Goal: Task Accomplishment & Management: Manage account settings

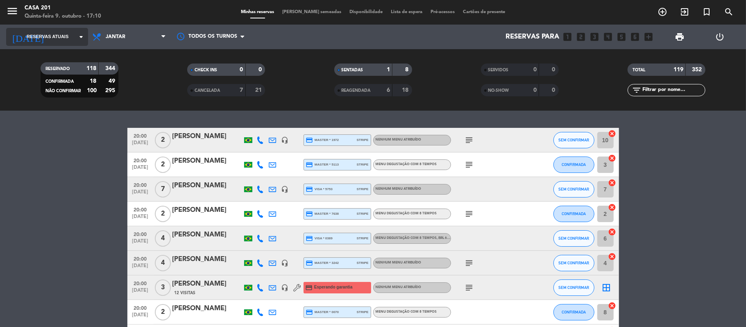
click at [72, 37] on input at bounding box center [94, 37] width 88 height 16
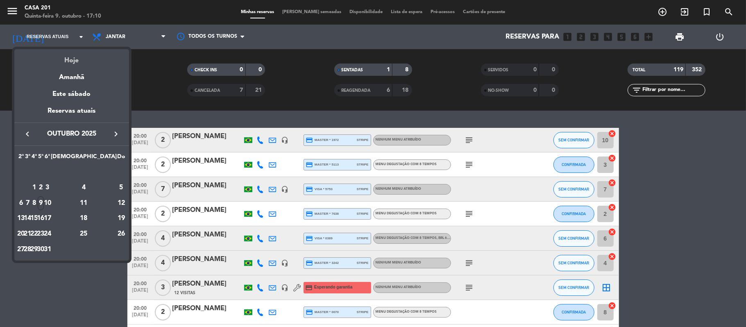
click at [73, 60] on div "Hoje" at bounding box center [71, 57] width 115 height 17
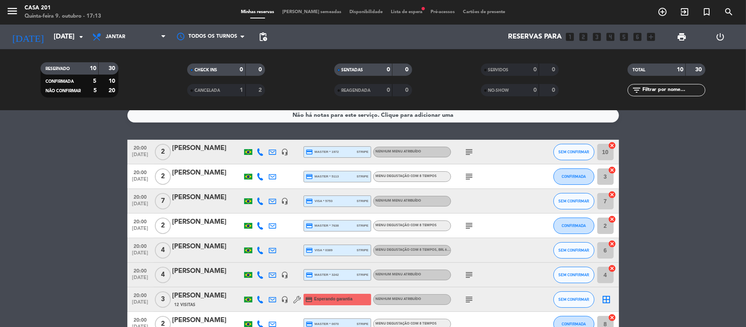
scroll to position [9, 0]
click at [470, 147] on icon "subject" at bounding box center [469, 152] width 10 height 10
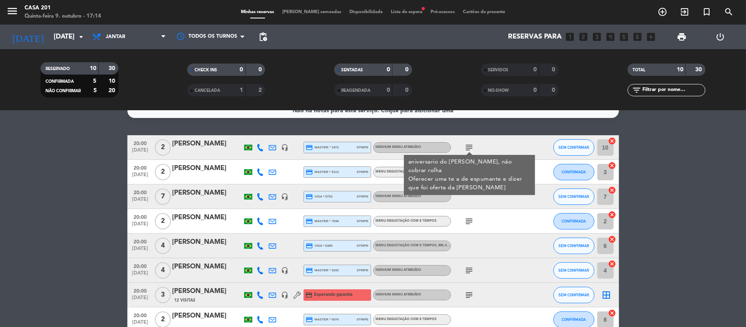
scroll to position [14, 0]
click at [490, 198] on div at bounding box center [488, 196] width 74 height 24
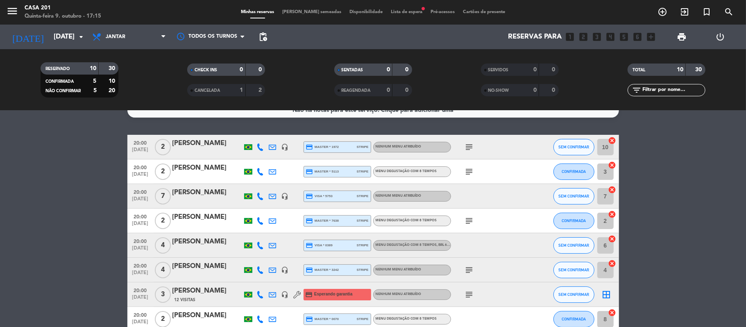
click at [466, 174] on icon "subject" at bounding box center [469, 172] width 10 height 10
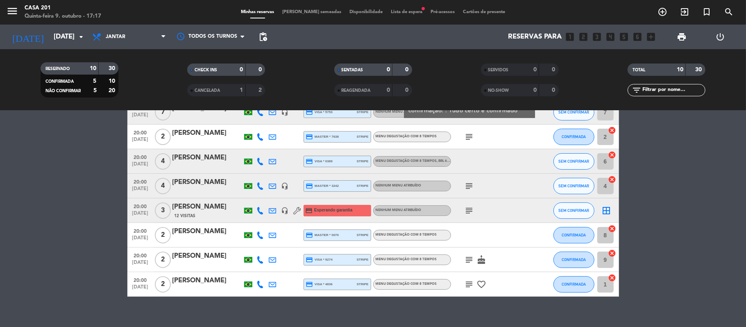
scroll to position [96, 0]
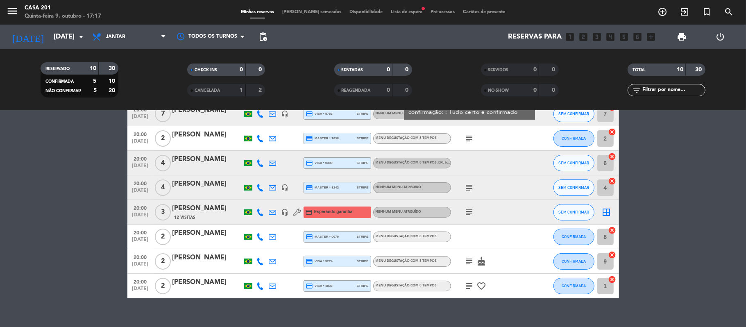
click at [466, 260] on icon "subject" at bounding box center [469, 261] width 10 height 10
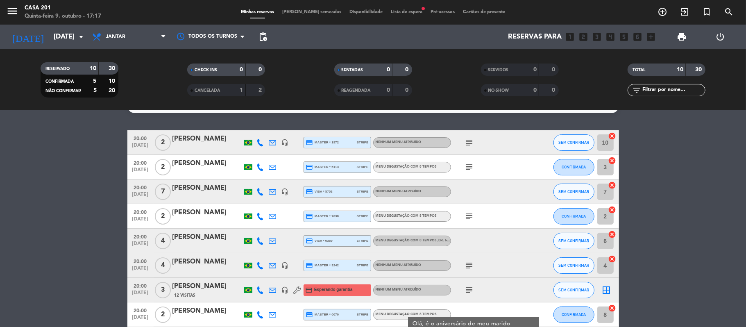
scroll to position [17, 0]
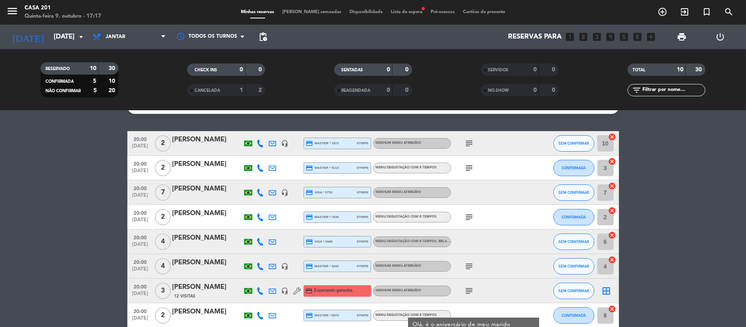
click at [469, 217] on icon "subject" at bounding box center [469, 217] width 10 height 10
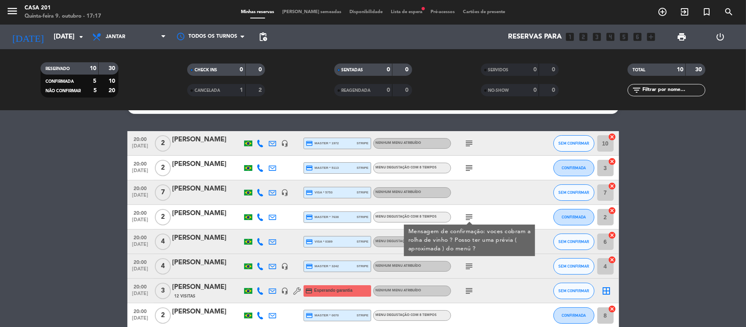
click at [471, 174] on div "subject" at bounding box center [488, 168] width 74 height 24
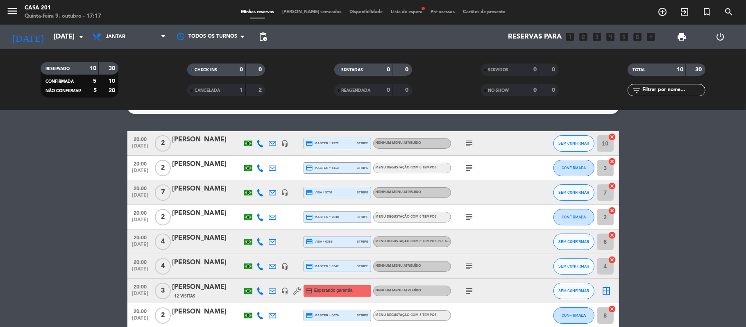
click at [467, 167] on icon "subject" at bounding box center [469, 168] width 10 height 10
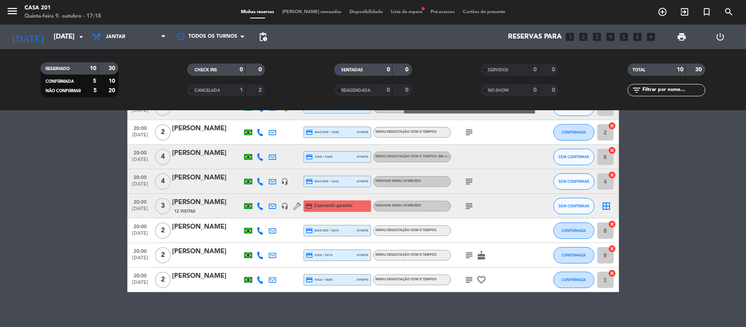
scroll to position [102, 0]
click at [471, 251] on icon "subject" at bounding box center [469, 255] width 10 height 10
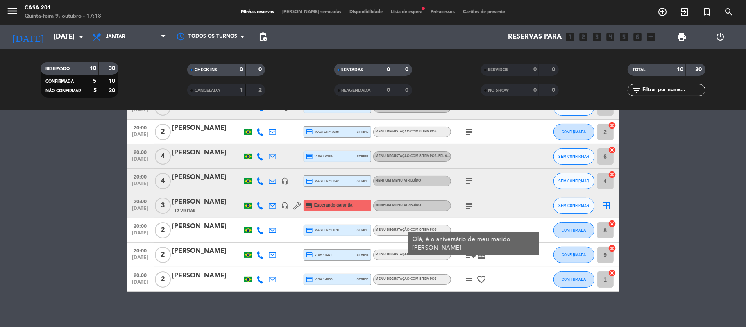
click at [467, 276] on icon "subject" at bounding box center [469, 279] width 10 height 10
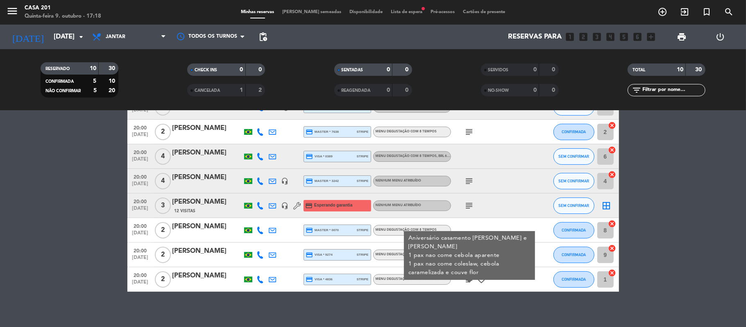
click at [497, 199] on div "subject" at bounding box center [488, 205] width 74 height 24
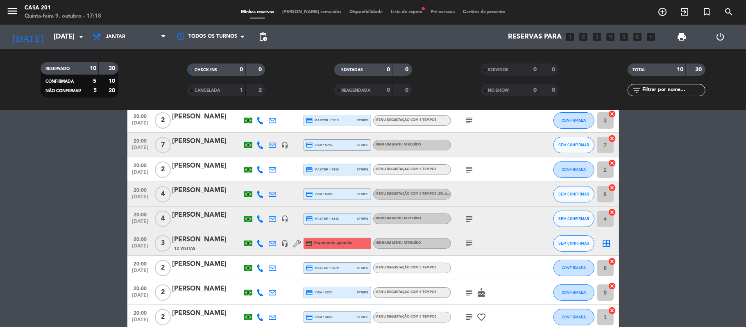
scroll to position [64, 0]
click at [473, 172] on icon "subject" at bounding box center [469, 170] width 10 height 10
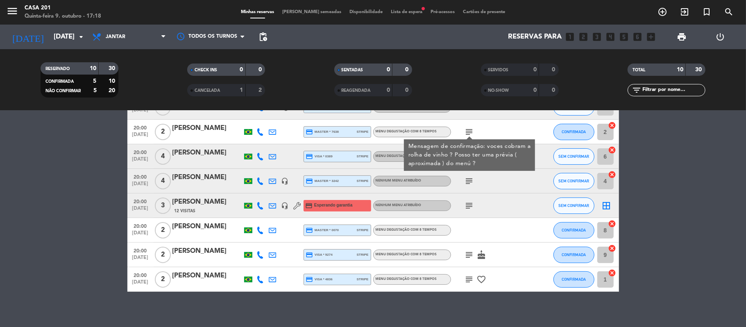
scroll to position [107, 0]
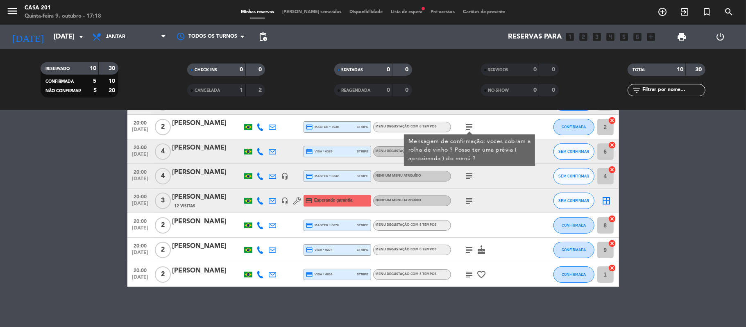
click at [470, 272] on icon "subject" at bounding box center [469, 274] width 10 height 10
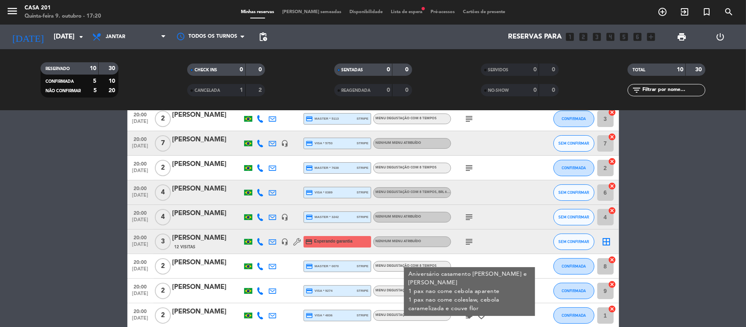
scroll to position [66, 0]
click at [471, 240] on icon "subject" at bounding box center [469, 242] width 10 height 10
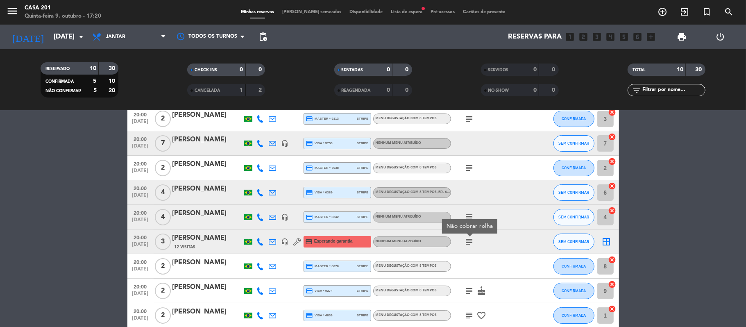
click at [502, 271] on div at bounding box center [488, 266] width 74 height 24
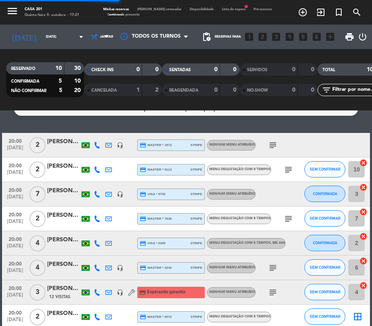
scroll to position [0, 0]
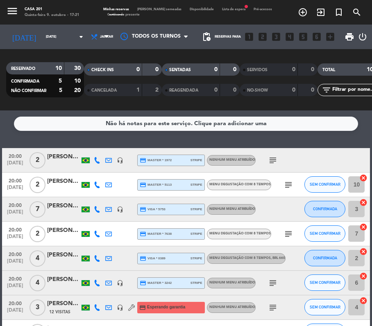
click at [100, 163] on div at bounding box center [96, 160] width 11 height 24
click at [96, 161] on icon at bounding box center [97, 160] width 7 height 7
click at [94, 147] on span "Copiar" at bounding box center [89, 146] width 17 height 9
click at [95, 186] on icon at bounding box center [97, 185] width 7 height 7
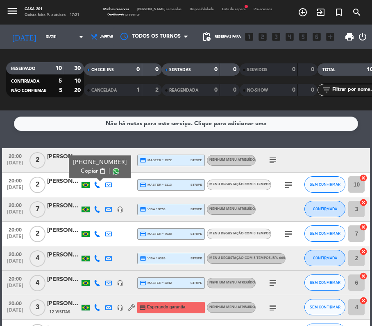
click at [92, 168] on span "Copiar" at bounding box center [89, 171] width 17 height 9
click at [94, 210] on icon at bounding box center [97, 209] width 7 height 7
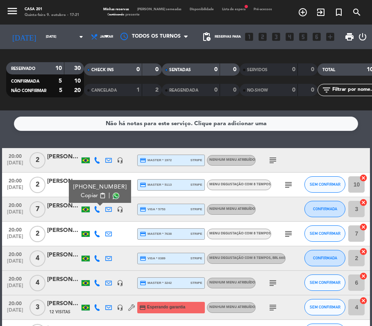
click at [99, 199] on span "content_paste" at bounding box center [102, 196] width 6 height 6
click at [95, 231] on icon at bounding box center [97, 234] width 7 height 7
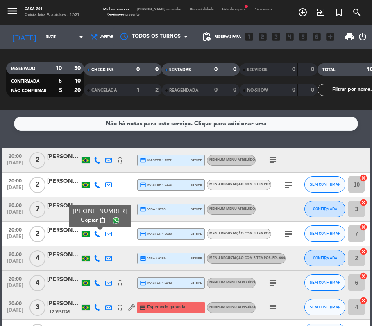
click at [95, 227] on div "[PHONE_NUMBER] Copiar content_paste |" at bounding box center [100, 216] width 62 height 23
click at [95, 221] on button "Copiar content_paste" at bounding box center [93, 220] width 25 height 9
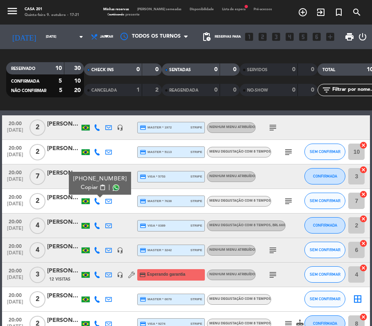
scroll to position [33, 0]
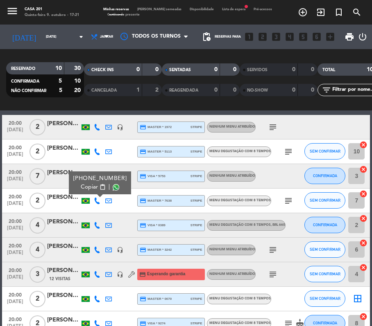
click at [95, 225] on icon at bounding box center [97, 225] width 7 height 7
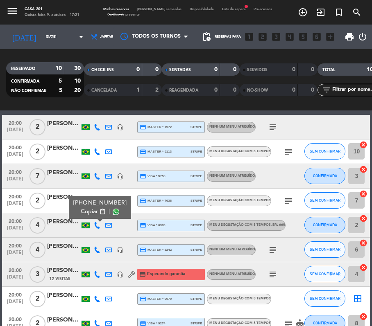
click at [99, 210] on span "content_paste" at bounding box center [102, 212] width 6 height 6
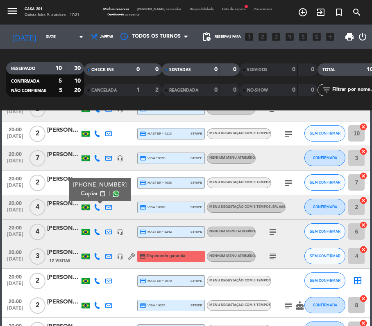
click at [97, 230] on icon at bounding box center [97, 232] width 7 height 7
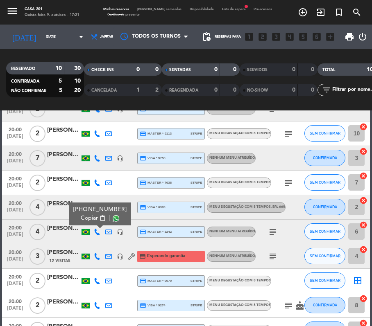
click at [99, 218] on span "content_paste" at bounding box center [102, 218] width 6 height 6
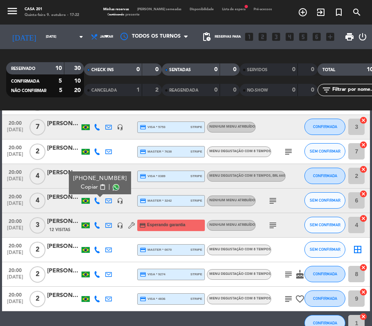
click at [97, 223] on icon at bounding box center [97, 225] width 7 height 7
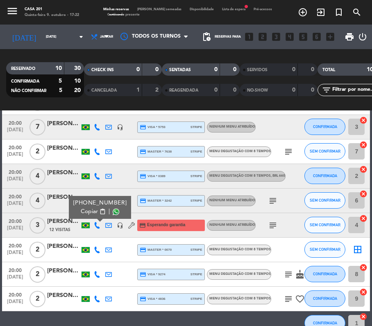
click at [99, 211] on span "content_paste" at bounding box center [102, 212] width 6 height 6
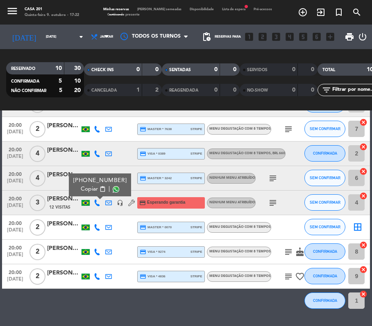
scroll to position [108, 0]
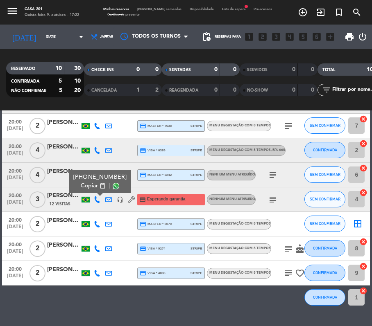
click at [94, 225] on icon at bounding box center [97, 224] width 7 height 7
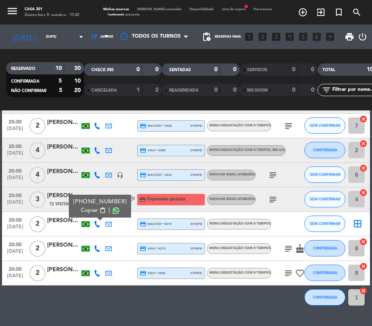
click at [93, 211] on span "Copiar" at bounding box center [89, 210] width 17 height 9
click at [93, 210] on span "Copiar" at bounding box center [89, 210] width 17 height 9
click at [97, 249] on icon at bounding box center [97, 249] width 7 height 7
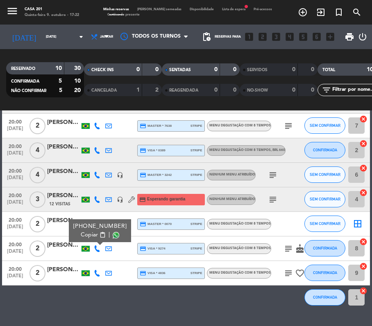
click at [97, 241] on div "[PHONE_NUMBER] Copiar content_paste |" at bounding box center [100, 230] width 62 height 23
click at [95, 233] on button "Copiar content_paste" at bounding box center [93, 235] width 25 height 9
click at [98, 276] on icon at bounding box center [97, 273] width 7 height 7
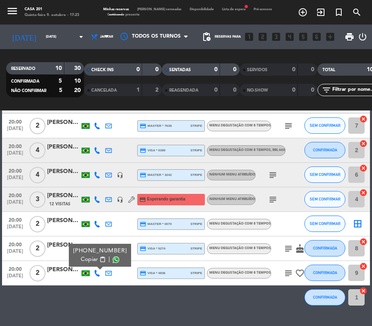
click at [99, 260] on span "content_paste" at bounding box center [102, 260] width 6 height 6
click at [287, 248] on icon "subject" at bounding box center [288, 249] width 10 height 10
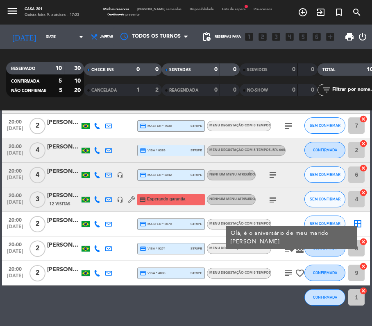
click at [286, 220] on div at bounding box center [305, 224] width 69 height 24
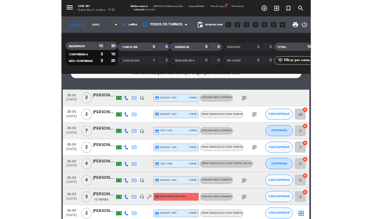
scroll to position [0, 0]
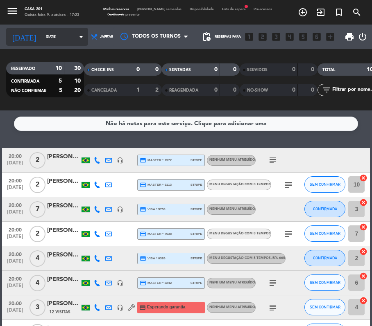
click at [57, 42] on input "[DATE]" at bounding box center [68, 37] width 52 height 12
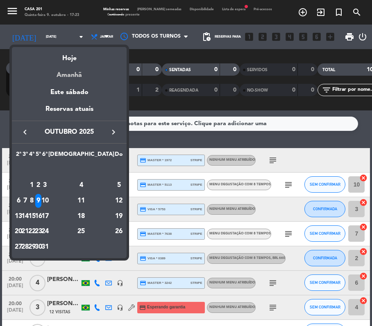
click at [68, 70] on div "Amanhã" at bounding box center [69, 72] width 115 height 17
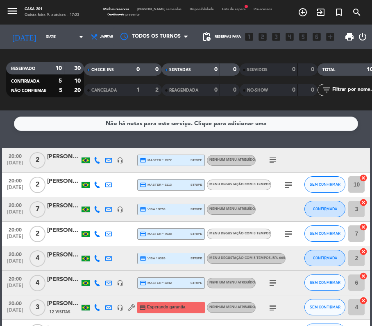
type input "Sex 10 out"
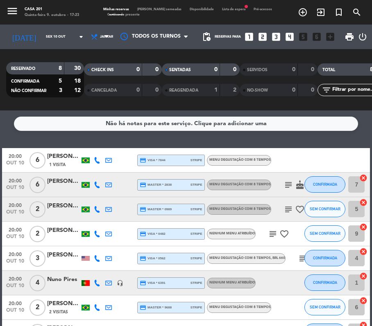
click at [99, 160] on icon at bounding box center [97, 160] width 7 height 7
click at [95, 148] on button "Copiar content_paste" at bounding box center [93, 146] width 25 height 9
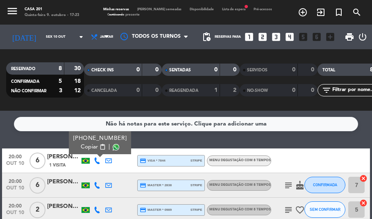
click at [94, 150] on span "Copiar" at bounding box center [89, 146] width 17 height 9
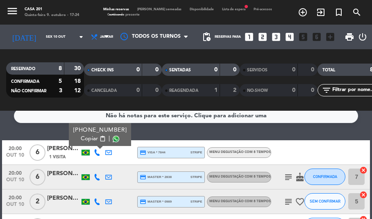
scroll to position [13, 0]
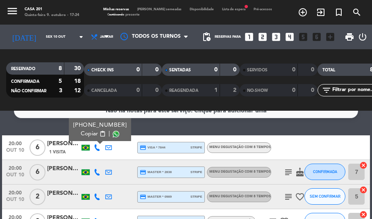
click at [95, 174] on icon at bounding box center [97, 172] width 7 height 7
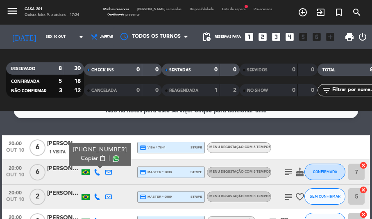
click at [94, 161] on span "Copiar" at bounding box center [89, 158] width 17 height 9
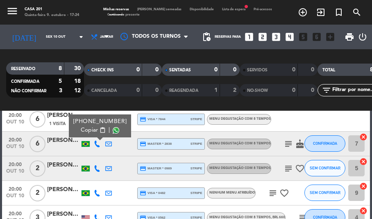
scroll to position [43, 0]
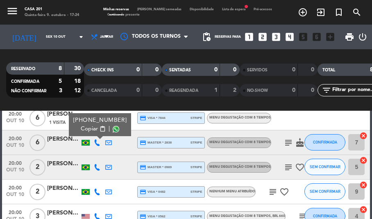
click at [285, 138] on icon "subject" at bounding box center [288, 143] width 10 height 10
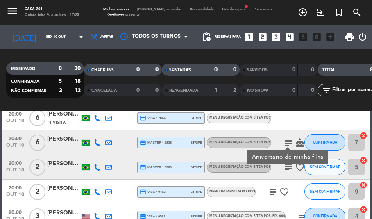
click at [293, 115] on div at bounding box center [305, 118] width 69 height 24
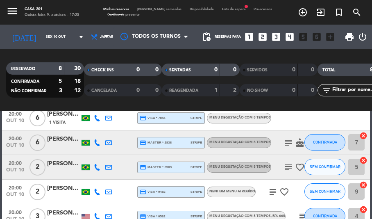
click at [100, 166] on div at bounding box center [96, 167] width 11 height 24
click at [97, 167] on icon at bounding box center [97, 167] width 7 height 7
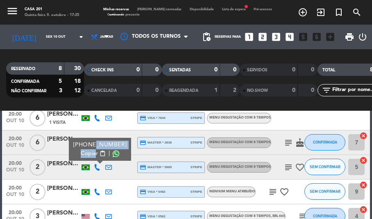
click at [92, 151] on div "[PHONE_NUMBER] Copiar content_paste |" at bounding box center [100, 148] width 54 height 17
click at [92, 151] on span "Copiar" at bounding box center [89, 153] width 17 height 9
copy div "992023838 Copia"
click at [290, 164] on icon "subject" at bounding box center [288, 167] width 10 height 10
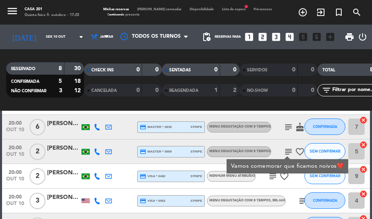
scroll to position [61, 0]
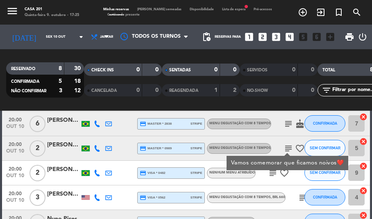
click at [95, 173] on icon at bounding box center [97, 173] width 7 height 7
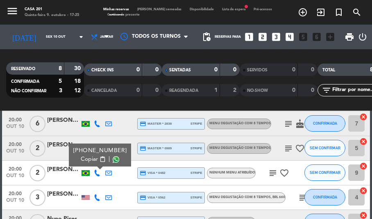
click at [99, 158] on span "content_paste" at bounding box center [102, 159] width 6 height 6
click at [272, 171] on icon "subject" at bounding box center [273, 173] width 10 height 10
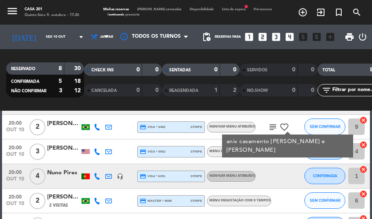
scroll to position [108, 0]
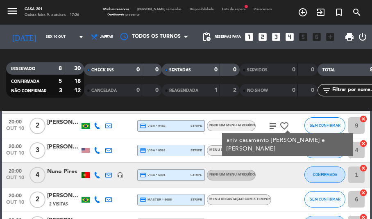
click at [99, 147] on icon at bounding box center [97, 150] width 7 height 7
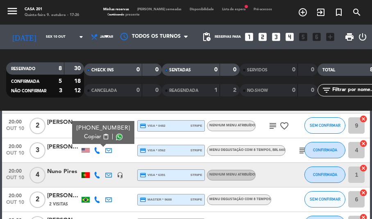
click at [95, 136] on button "Copiar content_paste" at bounding box center [96, 136] width 25 height 9
click at [98, 173] on icon at bounding box center [97, 175] width 7 height 7
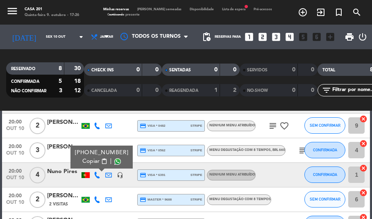
click at [101, 158] on span "content_paste" at bounding box center [104, 161] width 6 height 6
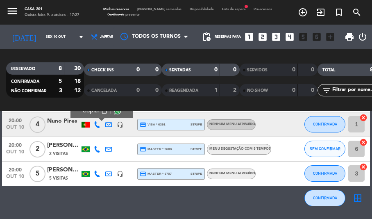
scroll to position [161, 0]
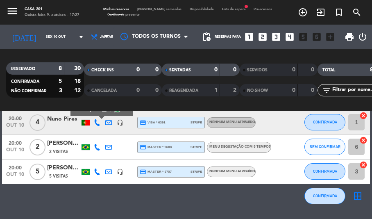
click at [99, 147] on icon at bounding box center [97, 147] width 7 height 7
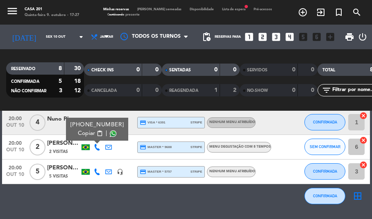
click at [94, 135] on span "Copiar" at bounding box center [86, 133] width 17 height 9
click at [95, 173] on icon at bounding box center [97, 171] width 7 height 7
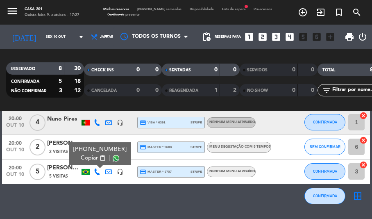
click at [99, 159] on span "content_paste" at bounding box center [102, 158] width 6 height 6
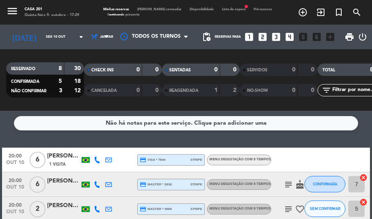
scroll to position [0, 0]
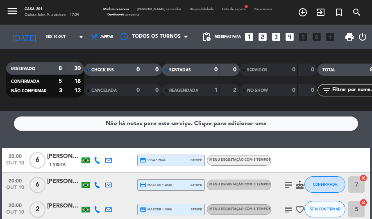
click at [61, 182] on div "[PERSON_NAME]" at bounding box center [63, 180] width 33 height 9
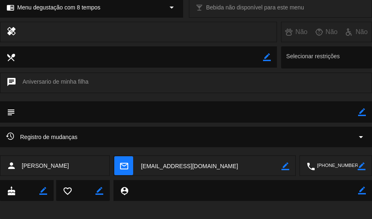
scroll to position [127, 0]
click at [363, 115] on icon "border_color" at bounding box center [362, 112] width 8 height 8
type textarea "[PERSON_NAME]"
click at [361, 111] on icon at bounding box center [362, 112] width 8 height 8
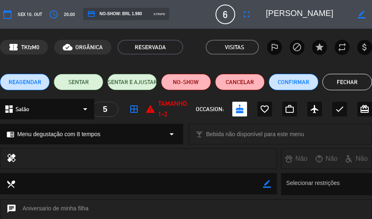
click at [342, 77] on button "Fechar" at bounding box center [347, 82] width 50 height 16
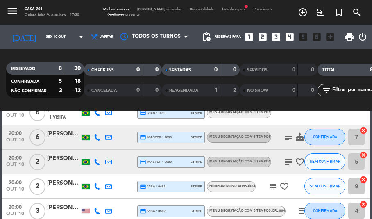
scroll to position [47, 0]
click at [287, 138] on icon "subject" at bounding box center [288, 138] width 10 height 10
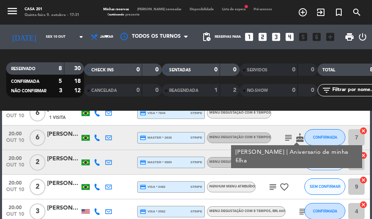
click at [284, 163] on icon "subject" at bounding box center [288, 162] width 10 height 10
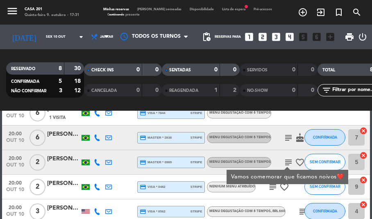
click at [61, 156] on div "[PERSON_NAME]" at bounding box center [63, 158] width 33 height 9
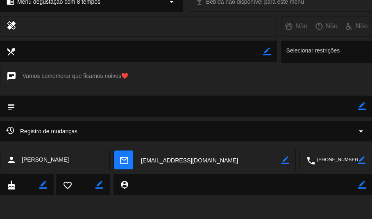
scroll to position [131, 0]
click at [365, 103] on icon "border_color" at bounding box center [362, 106] width 8 height 8
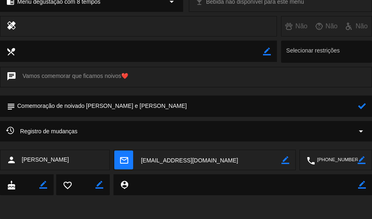
type textarea "Comemoração de noivado [PERSON_NAME] e [PERSON_NAME]"
click at [363, 102] on icon at bounding box center [362, 106] width 8 height 8
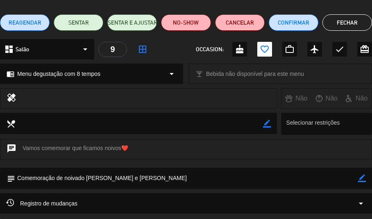
scroll to position [58, 0]
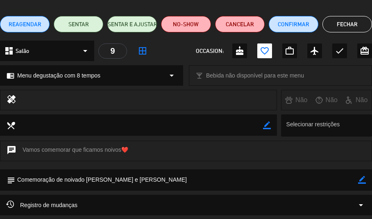
click at [347, 25] on button "Fechar" at bounding box center [347, 24] width 50 height 16
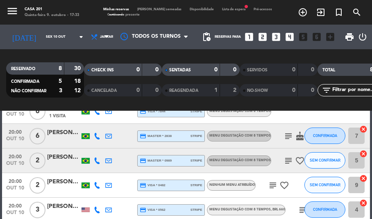
scroll to position [0, 0]
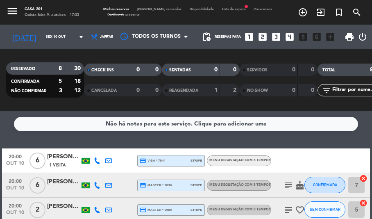
drag, startPoint x: 97, startPoint y: 160, endPoint x: 92, endPoint y: 156, distance: 7.5
click at [92, 156] on div at bounding box center [96, 160] width 11 height 24
click at [93, 158] on div at bounding box center [96, 160] width 11 height 24
click at [95, 163] on icon at bounding box center [97, 160] width 7 height 7
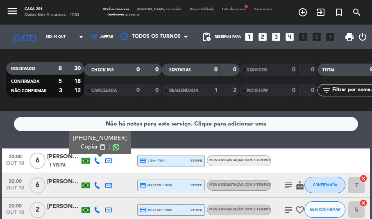
click at [89, 148] on span "Copiar" at bounding box center [89, 146] width 17 height 9
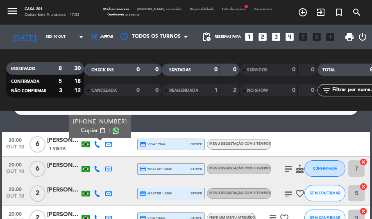
click at [96, 169] on icon at bounding box center [97, 168] width 7 height 7
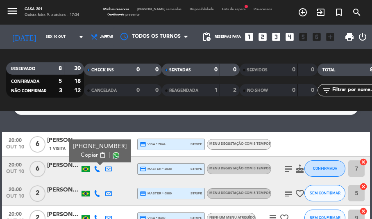
click at [99, 157] on span "content_paste" at bounding box center [102, 155] width 6 height 6
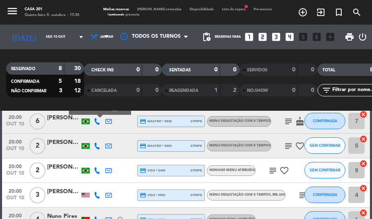
scroll to position [64, 0]
click at [96, 145] on icon at bounding box center [97, 145] width 7 height 7
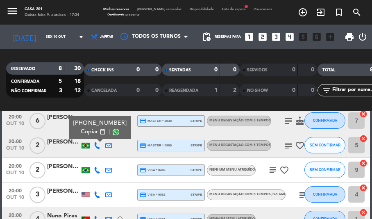
click at [93, 128] on span "Copiar" at bounding box center [89, 131] width 17 height 9
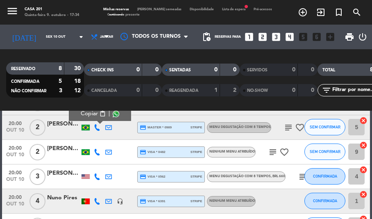
click at [95, 151] on icon at bounding box center [97, 152] width 7 height 7
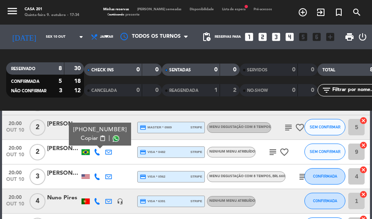
click at [95, 151] on icon at bounding box center [97, 152] width 7 height 7
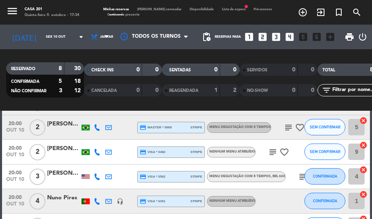
click at [94, 153] on icon at bounding box center [97, 152] width 7 height 7
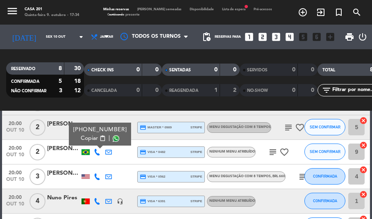
click at [99, 138] on span "content_paste" at bounding box center [102, 138] width 6 height 6
drag, startPoint x: 97, startPoint y: 173, endPoint x: 94, endPoint y: 177, distance: 5.6
click at [94, 177] on icon at bounding box center [97, 176] width 7 height 7
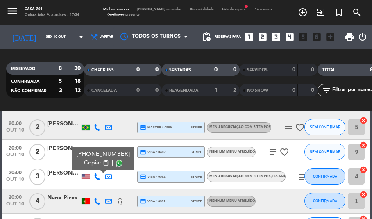
click at [94, 177] on icon at bounding box center [97, 176] width 7 height 7
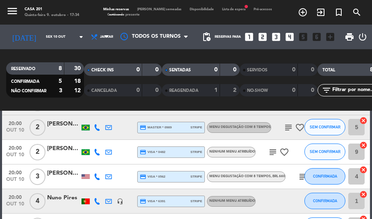
click at [94, 177] on icon at bounding box center [97, 176] width 7 height 7
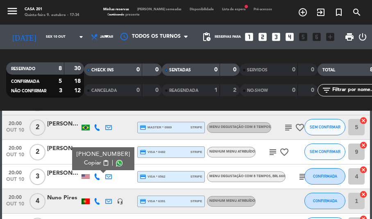
click at [94, 177] on icon at bounding box center [97, 176] width 7 height 7
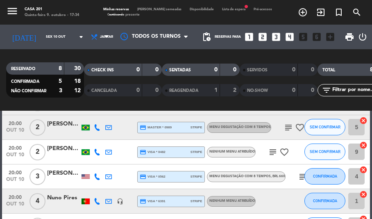
click at [94, 177] on icon at bounding box center [97, 176] width 7 height 7
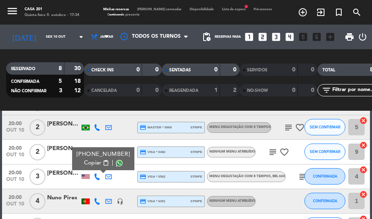
click at [94, 163] on span "Copiar" at bounding box center [92, 162] width 17 height 9
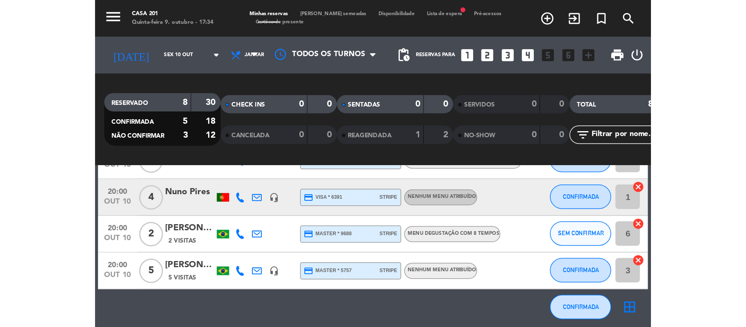
scroll to position [151, 0]
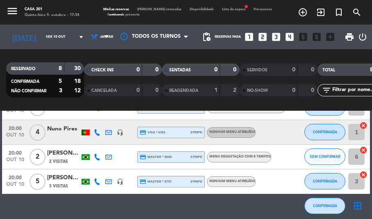
click at [93, 131] on div at bounding box center [96, 132] width 11 height 24
click at [97, 129] on icon at bounding box center [97, 132] width 7 height 7
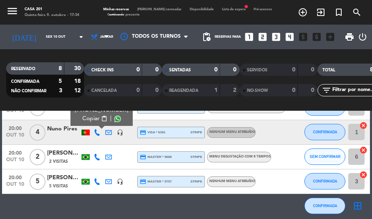
click at [94, 117] on span "Copiar" at bounding box center [90, 118] width 17 height 9
click at [95, 154] on icon at bounding box center [97, 157] width 7 height 7
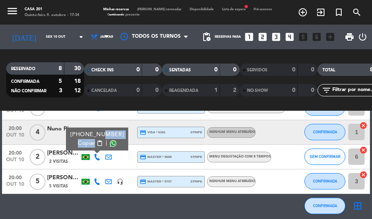
drag, startPoint x: 93, startPoint y: 138, endPoint x: 95, endPoint y: 144, distance: 6.6
click at [95, 144] on div "[PHONE_NUMBER] Copiar content_paste |" at bounding box center [97, 138] width 54 height 17
click at [95, 144] on button "Copiar content_paste" at bounding box center [90, 143] width 25 height 9
click at [99, 179] on icon at bounding box center [97, 181] width 7 height 7
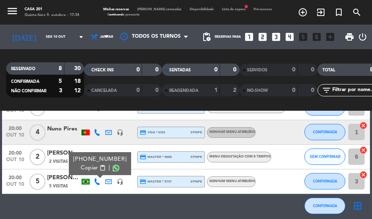
click at [84, 164] on span "Copiar" at bounding box center [89, 167] width 17 height 9
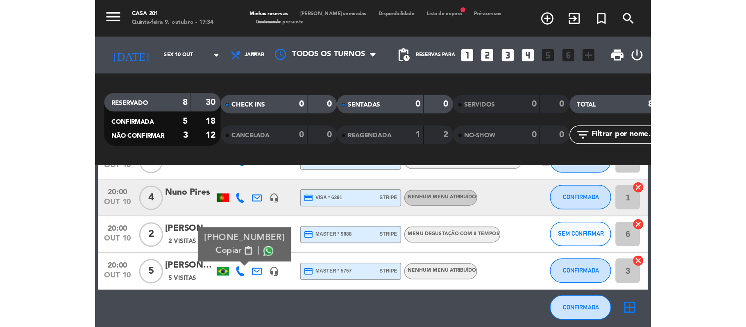
scroll to position [58, 0]
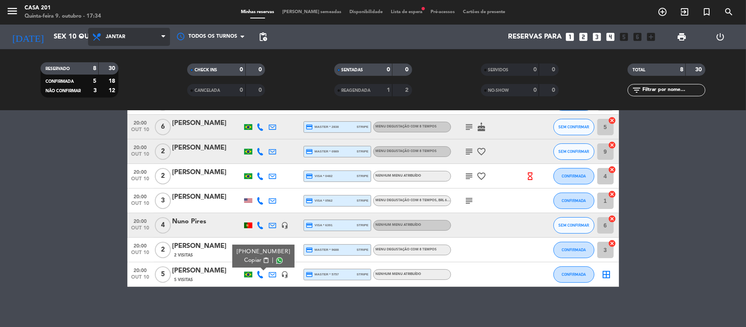
click at [101, 29] on span "Jantar" at bounding box center [129, 37] width 82 height 18
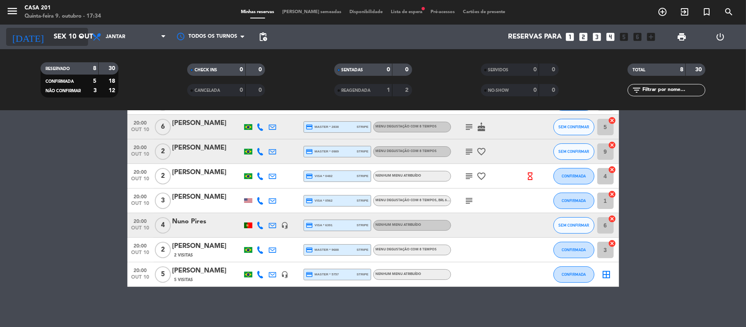
click at [72, 37] on input "Sex 10 out" at bounding box center [94, 37] width 88 height 16
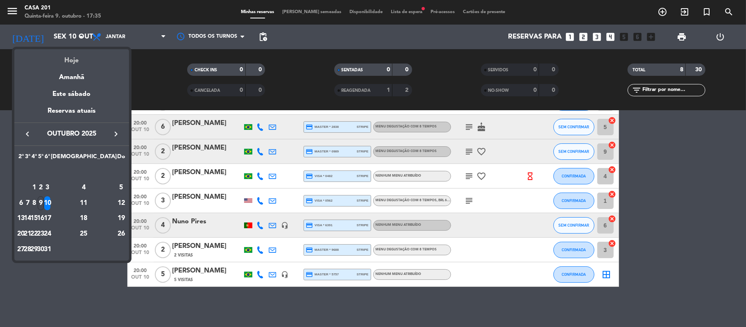
click at [69, 65] on div "Hoje" at bounding box center [71, 57] width 115 height 17
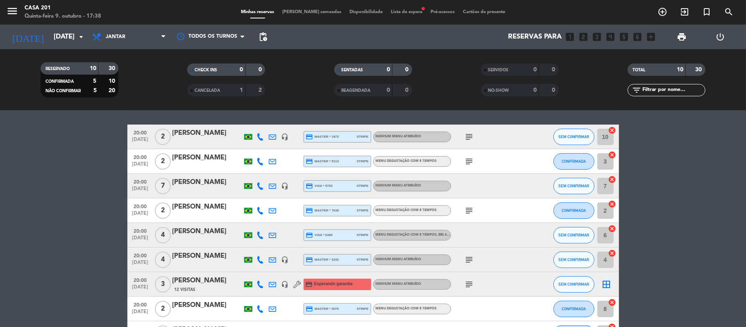
scroll to position [22, 0]
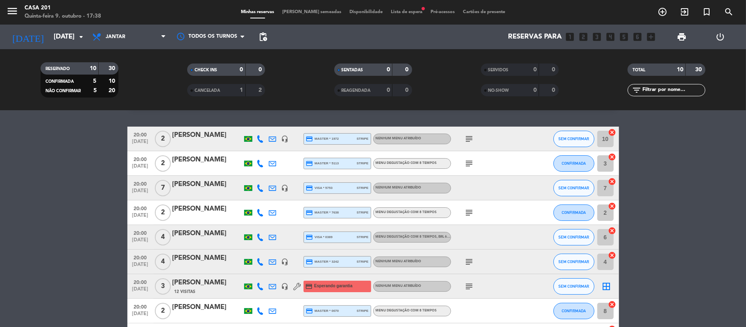
click at [470, 140] on icon "subject" at bounding box center [469, 139] width 10 height 10
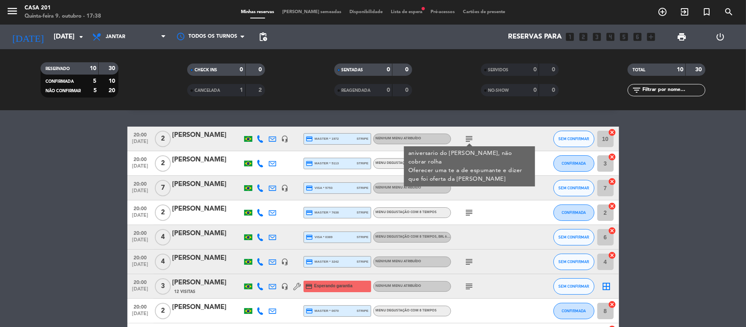
click at [498, 185] on div at bounding box center [488, 188] width 74 height 24
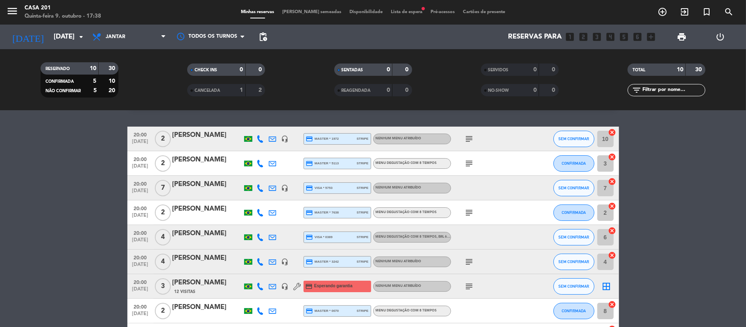
click at [468, 163] on icon "subject" at bounding box center [469, 163] width 10 height 10
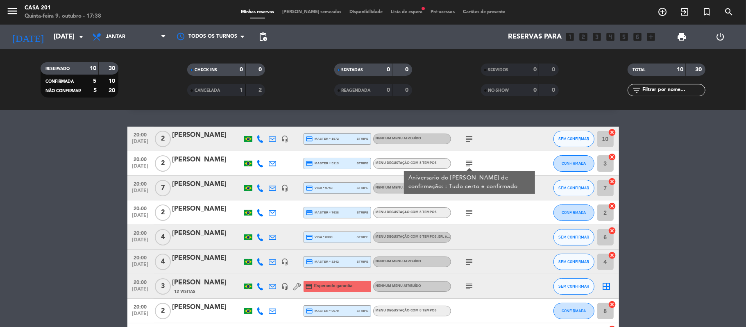
click at [492, 221] on div "subject" at bounding box center [488, 212] width 74 height 24
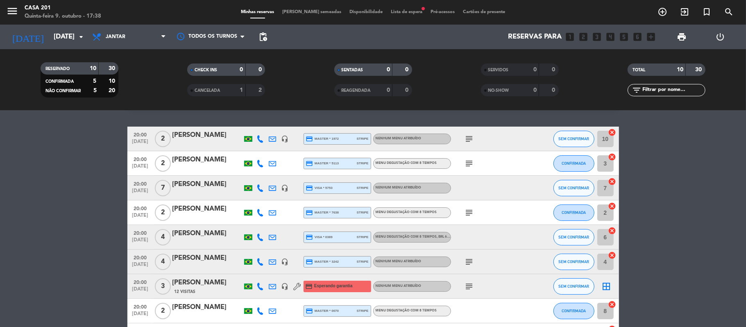
click at [469, 213] on icon "subject" at bounding box center [469, 213] width 10 height 10
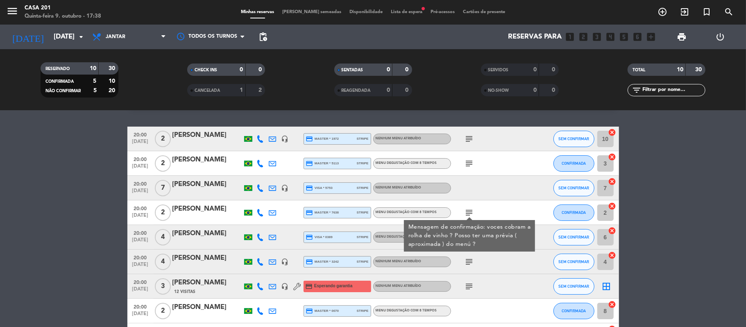
click at [499, 203] on div "subject Mensagem de confirmação: voces cobram a rolha de vinho ? Posso ter uma …" at bounding box center [488, 212] width 74 height 24
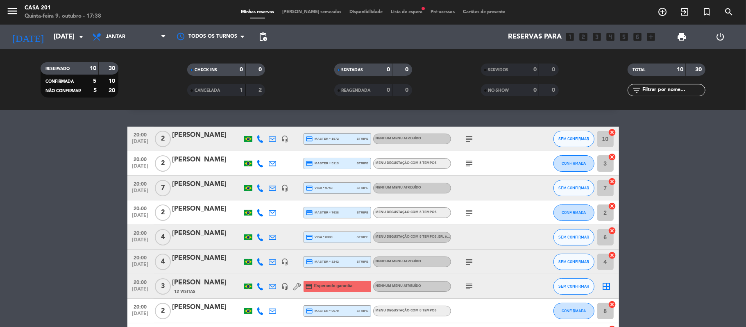
click at [468, 260] on icon "subject" at bounding box center [469, 262] width 10 height 10
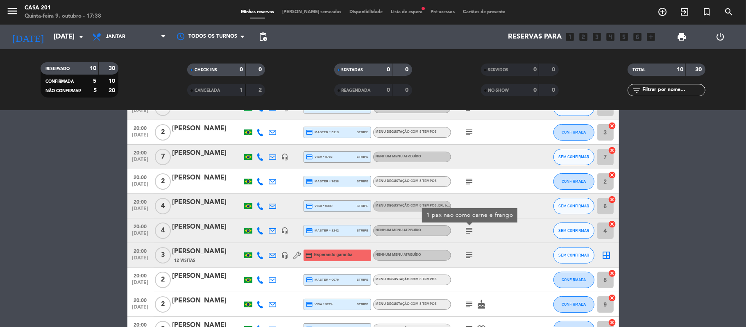
scroll to position [53, 0]
click at [470, 254] on icon "subject" at bounding box center [469, 255] width 10 height 10
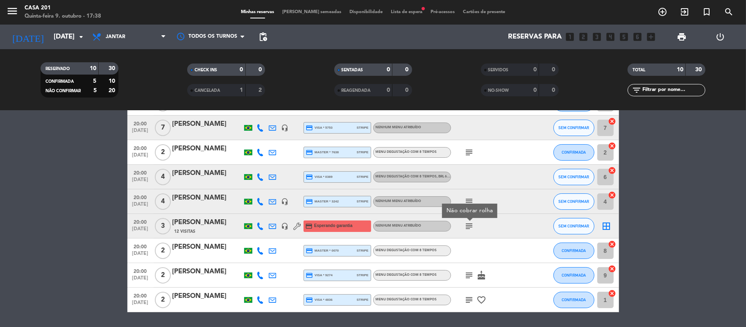
scroll to position [83, 0]
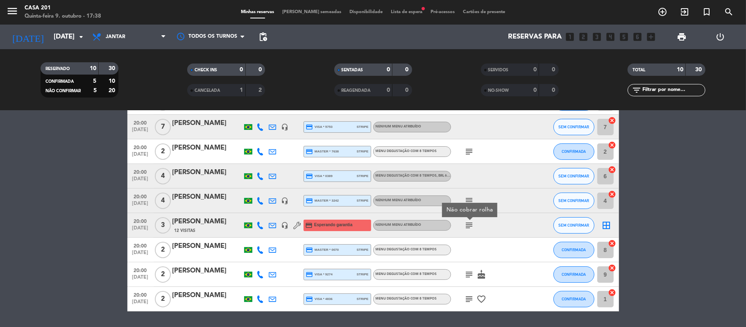
click at [470, 274] on icon "subject" at bounding box center [469, 274] width 10 height 10
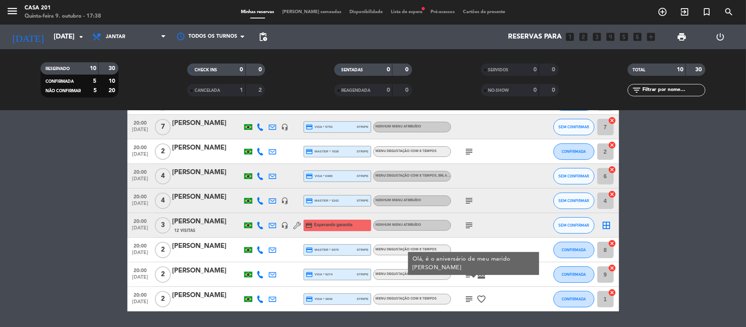
click at [504, 273] on div "subject Olá, é o aniversário de meu marido [PERSON_NAME] cake" at bounding box center [488, 274] width 74 height 24
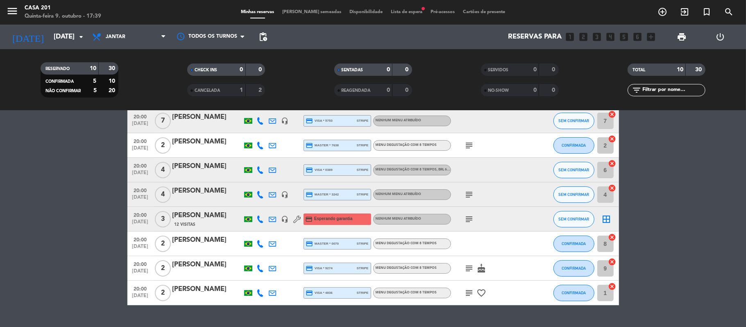
scroll to position [89, 0]
click at [471, 292] on icon "subject" at bounding box center [469, 292] width 10 height 10
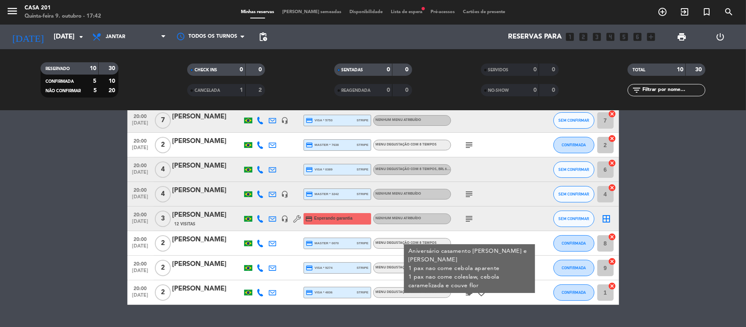
click at [496, 157] on div at bounding box center [488, 169] width 74 height 24
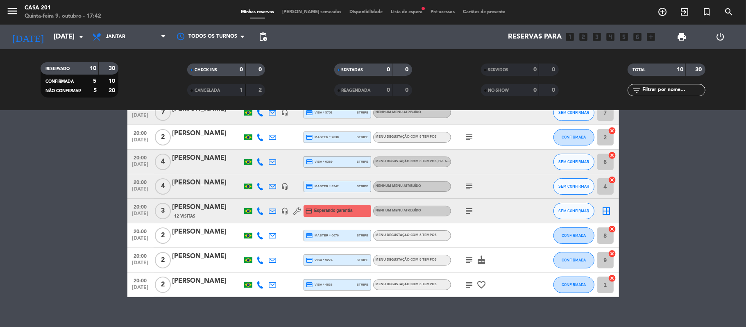
scroll to position [98, 0]
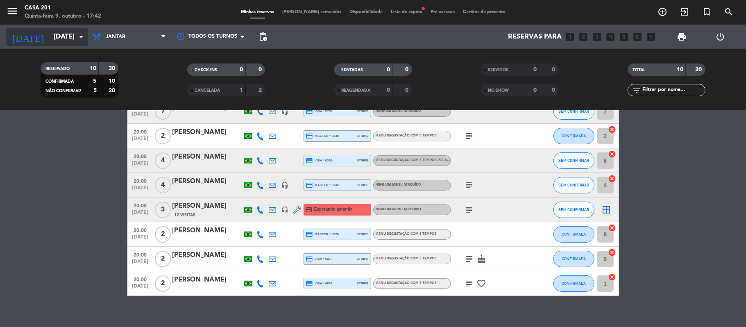
click at [58, 35] on input "[DATE]" at bounding box center [94, 37] width 88 height 16
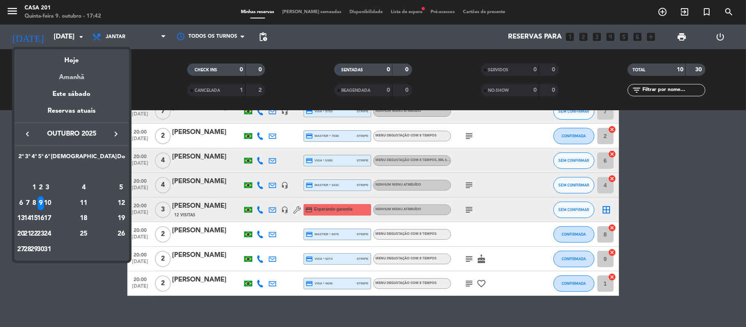
click at [69, 72] on div "Amanhã" at bounding box center [71, 74] width 115 height 17
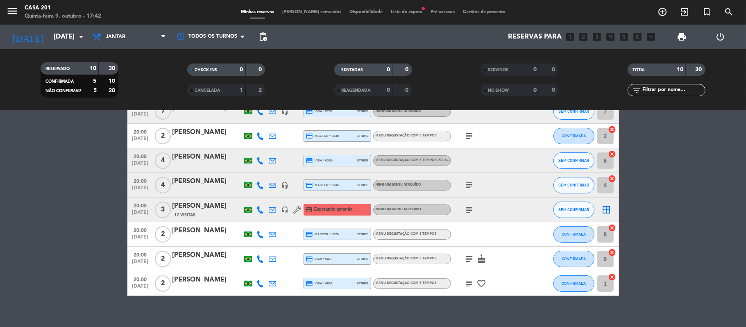
type input "Sex 10 out"
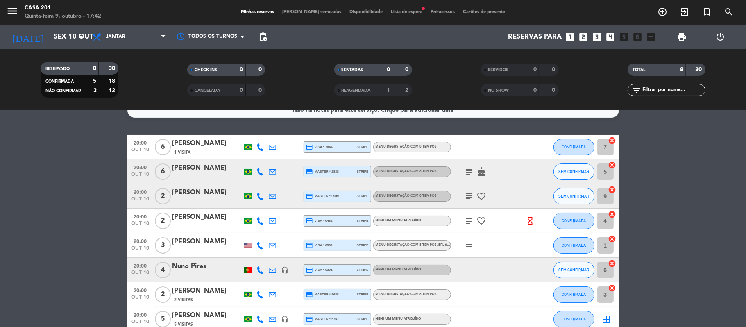
scroll to position [10, 0]
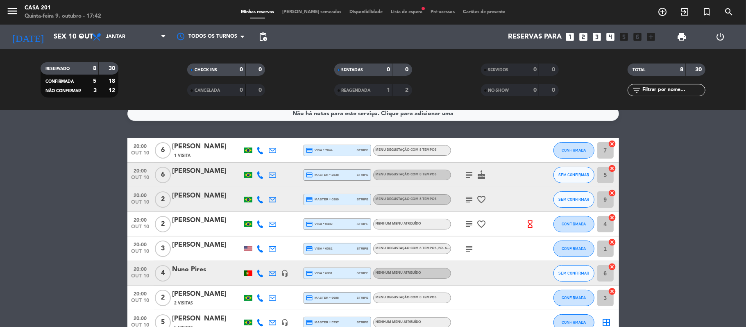
click at [470, 176] on icon "subject" at bounding box center [469, 175] width 10 height 10
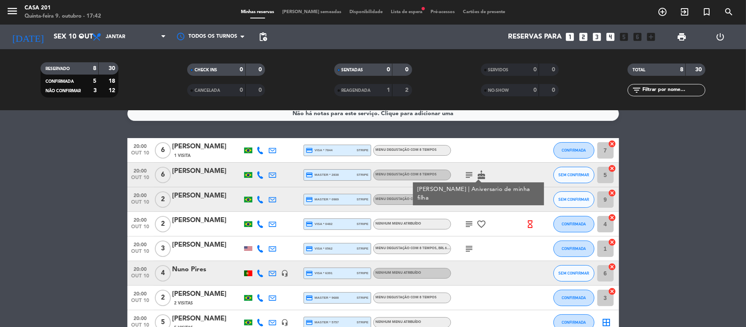
click at [216, 173] on div "[PERSON_NAME]" at bounding box center [207, 171] width 70 height 11
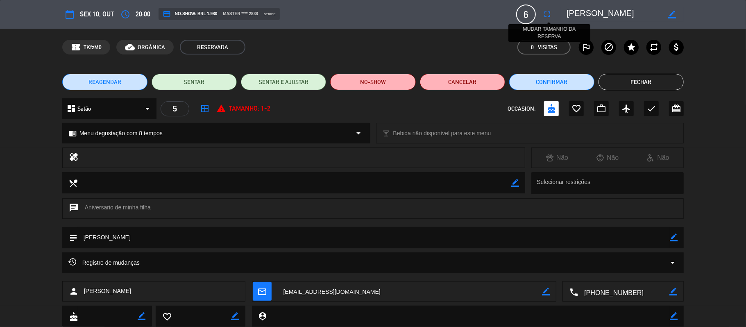
click at [552, 17] on icon "fullscreen" at bounding box center [547, 14] width 10 height 10
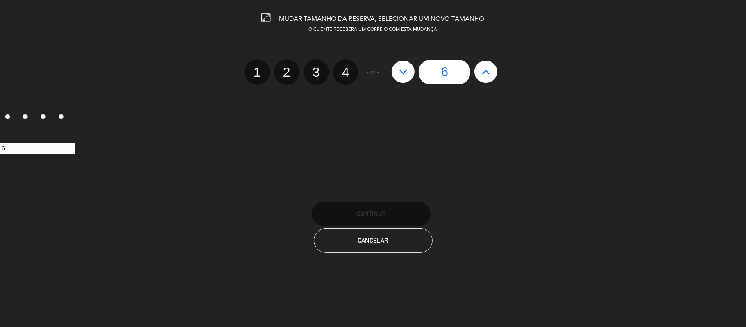
click at [403, 76] on icon at bounding box center [403, 71] width 9 height 13
type input "5"
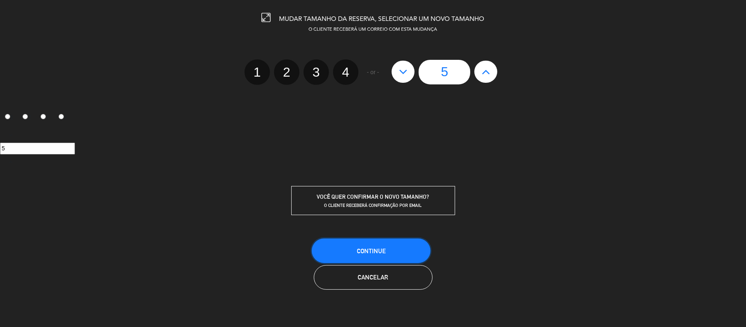
click at [382, 246] on button "CONTINUE" at bounding box center [371, 250] width 119 height 25
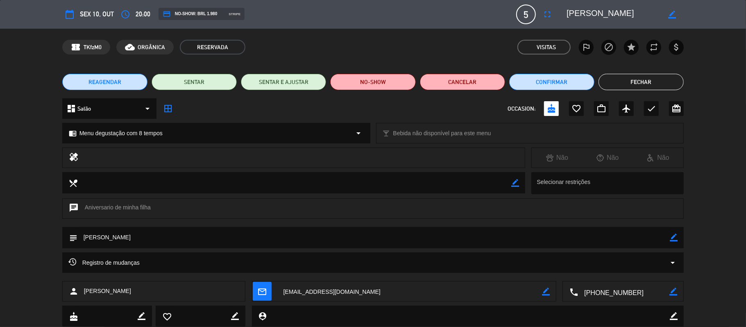
click at [637, 75] on button "Fechar" at bounding box center [640, 82] width 85 height 16
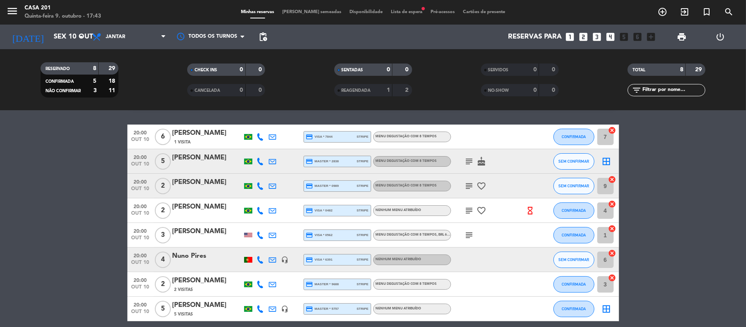
scroll to position [25, 0]
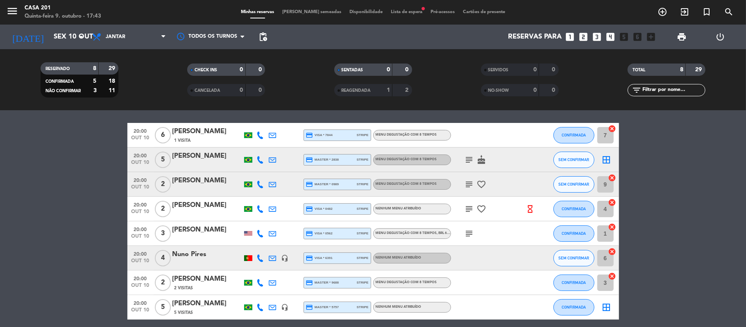
click at [313, 12] on span "[PERSON_NAME] semeadas" at bounding box center [311, 12] width 67 height 5
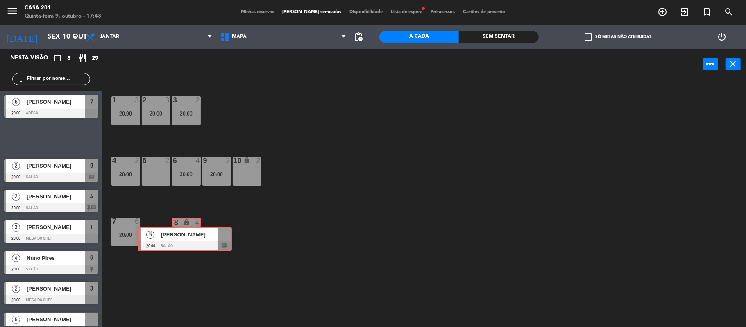
drag, startPoint x: 59, startPoint y: 125, endPoint x: 192, endPoint y: 226, distance: 167.2
click at [192, 226] on div "Nesta visão crop_square 8 restaurant 29 filter_list 6 [PERSON_NAME] 20:00 Adega…" at bounding box center [373, 188] width 746 height 279
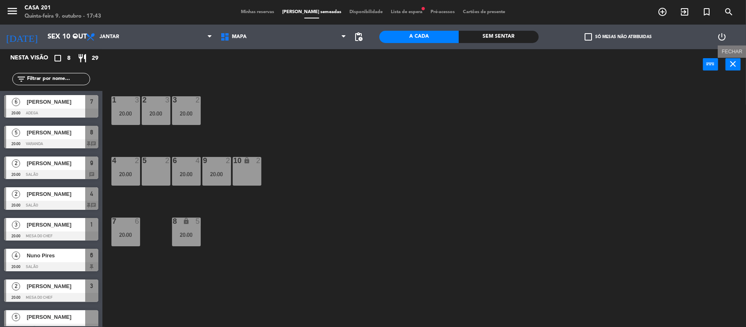
click at [734, 63] on icon "close" at bounding box center [733, 64] width 10 height 10
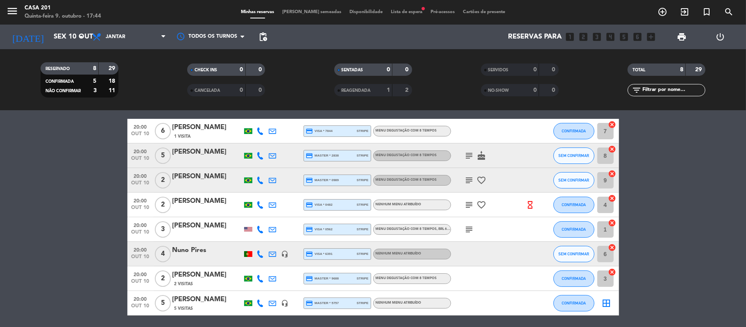
scroll to position [27, 0]
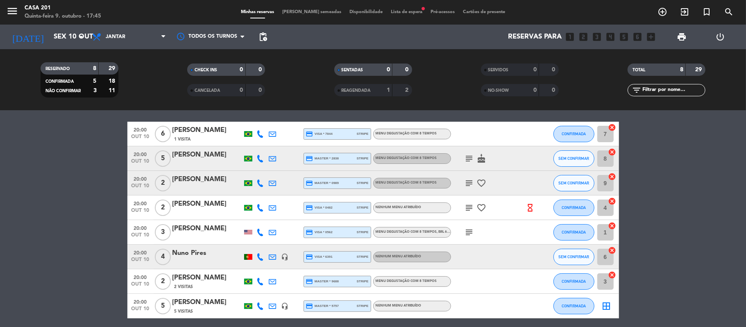
click at [117, 219] on bookings-row "20:00 [DATE] 6 [PERSON_NAME] 1 Visita credit_card visa * 7844 stripe Menu degus…" at bounding box center [373, 220] width 746 height 197
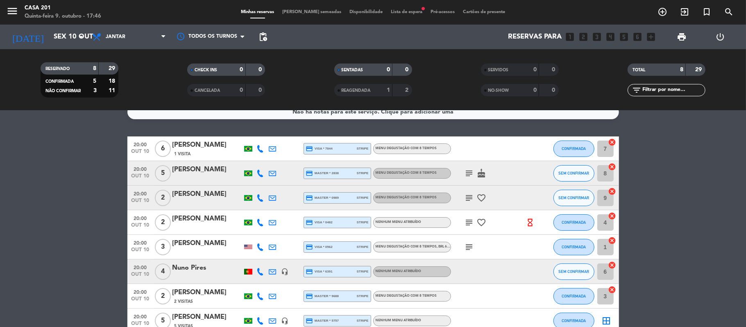
scroll to position [12, 0]
click at [224, 195] on div "[PERSON_NAME]" at bounding box center [207, 193] width 70 height 11
